Goal: Task Accomplishment & Management: Manage account settings

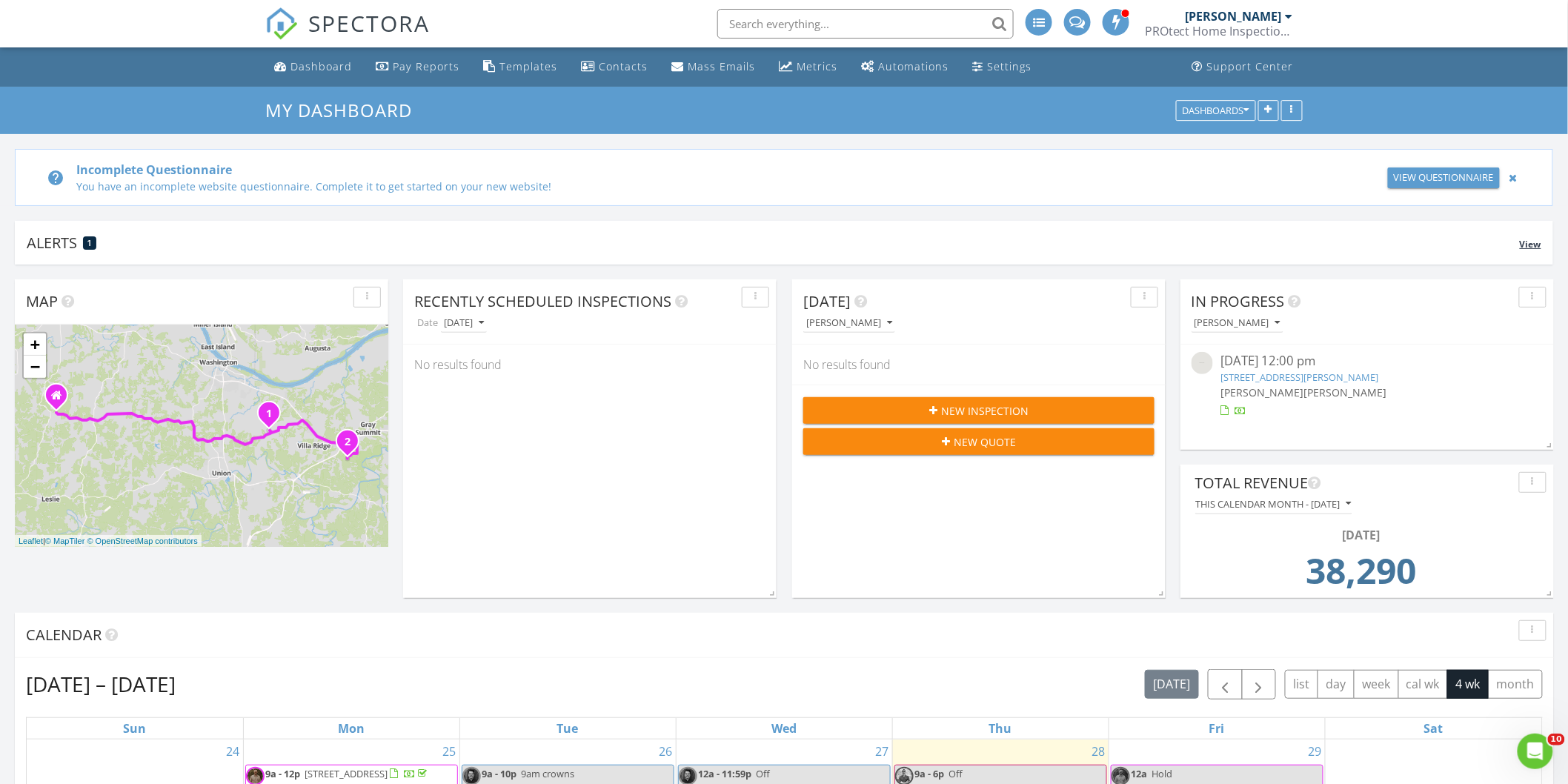
scroll to position [1263, 1594]
click at [1312, 375] on link "1558 Kohrman Rd, Owensville, MO 65066" at bounding box center [1299, 377] width 158 height 13
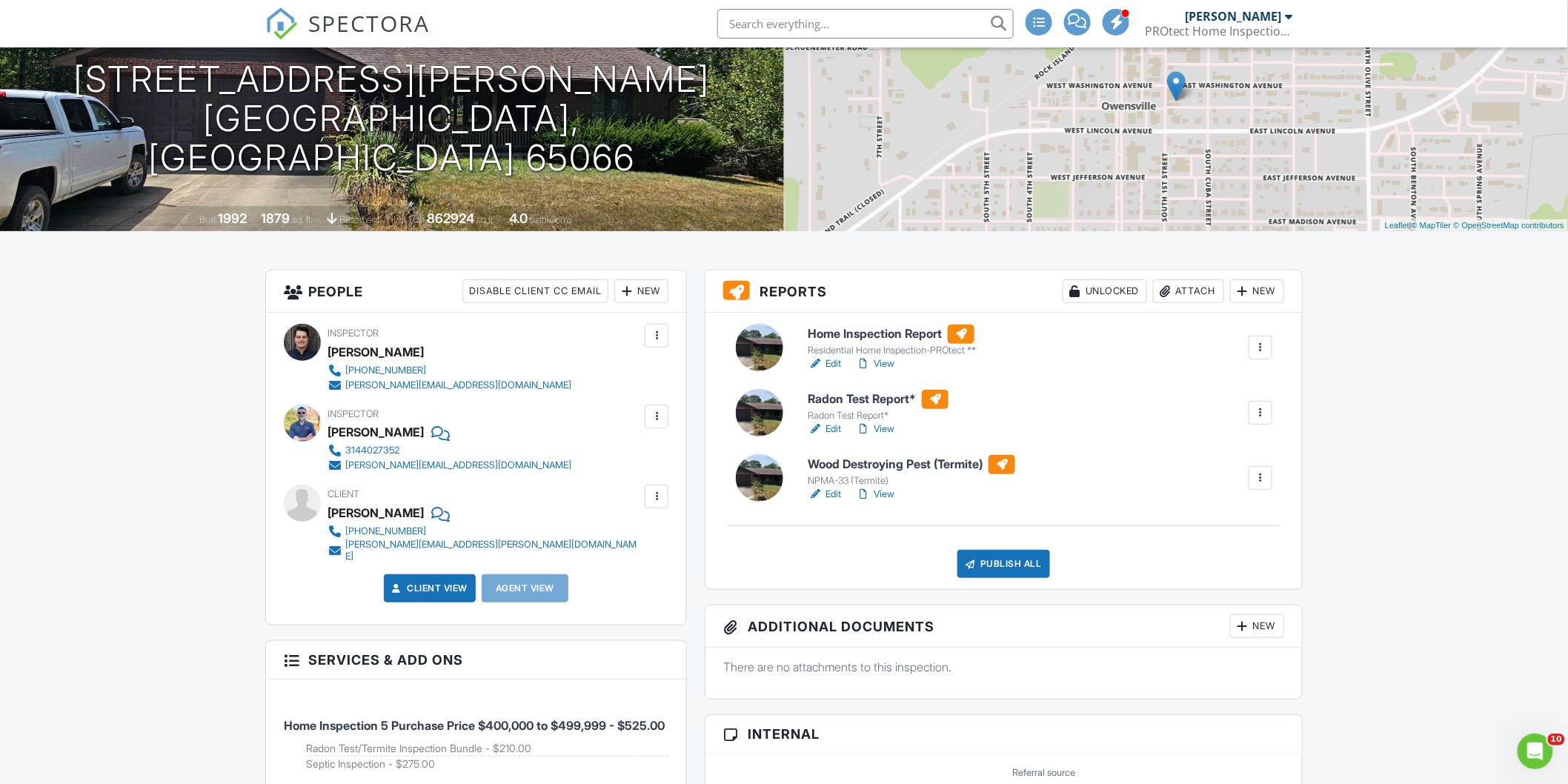
click at [1254, 419] on div at bounding box center [1260, 413] width 15 height 15
click at [1240, 534] on link "Delete" at bounding box center [1222, 528] width 89 height 17
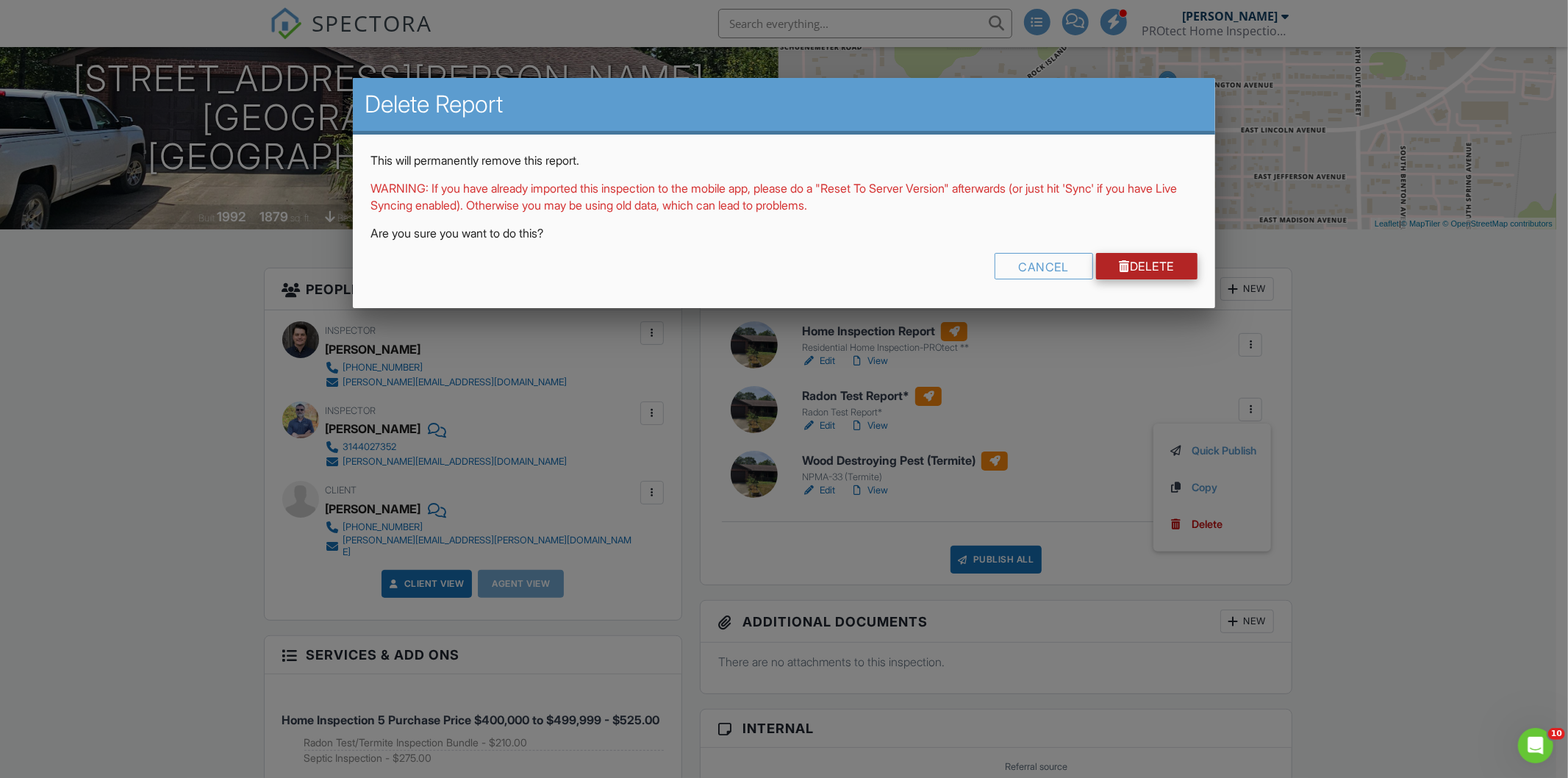
click at [1101, 276] on link "Delete" at bounding box center [1147, 266] width 102 height 26
